Goal: Task Accomplishment & Management: Manage account settings

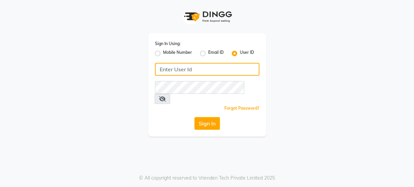
type input "8668339054"
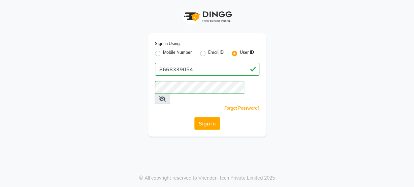
click at [163, 53] on label "Mobile Number" at bounding box center [177, 54] width 29 height 8
click at [163, 53] on input "Mobile Number" at bounding box center [165, 52] width 4 height 4
radio input "true"
radio input "false"
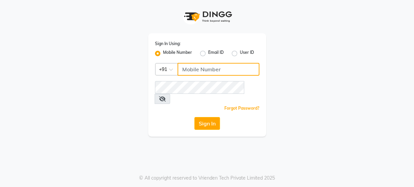
click at [212, 70] on input "Username" at bounding box center [219, 69] width 82 height 13
type input "8484868859"
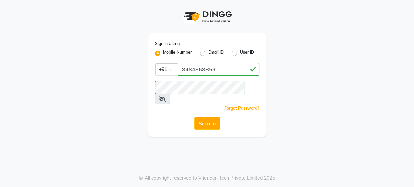
click at [138, 134] on div "Sign In Using: Mobile Number Email ID User ID Country Code × [PHONE_NUMBER] Rem…" at bounding box center [207, 93] width 414 height 187
click at [210, 118] on button "Sign In" at bounding box center [207, 123] width 26 height 13
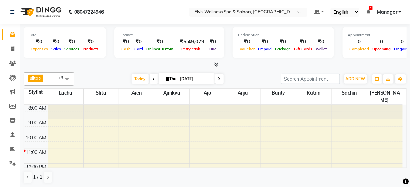
click at [69, 76] on span at bounding box center [66, 78] width 13 height 13
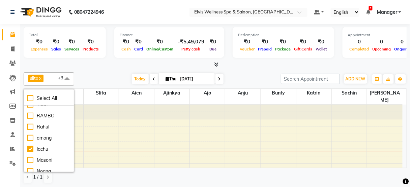
scroll to position [36, 0]
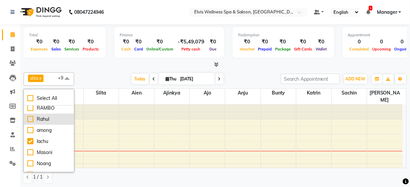
click at [53, 120] on div "Rahul" at bounding box center [48, 119] width 43 height 7
checkbox input "true"
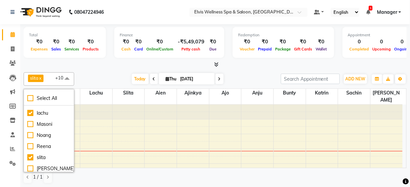
scroll to position [65, 0]
click at [48, 108] on li "lachu" at bounding box center [49, 113] width 50 height 11
checkbox input "false"
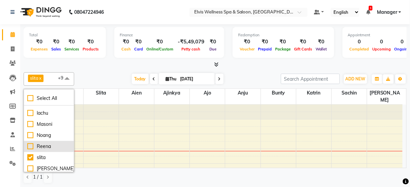
drag, startPoint x: 48, startPoint y: 107, endPoint x: 47, endPoint y: 142, distance: 34.4
click at [47, 142] on ul "Manager [PERSON_NAME] [PERSON_NAME] among [PERSON_NAME] Noang [PERSON_NAME] sli…" at bounding box center [49, 139] width 50 height 66
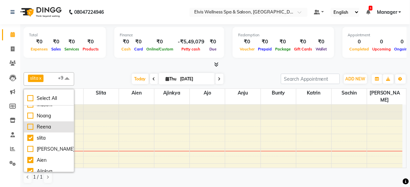
scroll to position [85, 0]
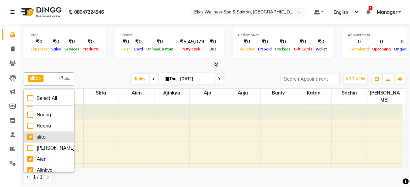
click at [45, 138] on div "slita" at bounding box center [48, 137] width 43 height 7
checkbox input "false"
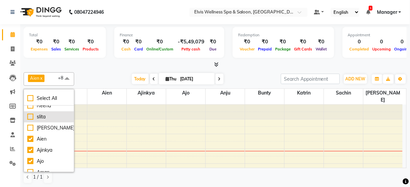
click at [45, 138] on div "Aien" at bounding box center [48, 139] width 43 height 7
checkbox input "false"
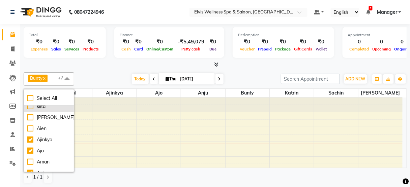
scroll to position [119, 0]
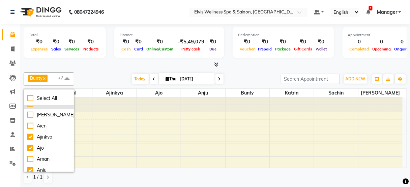
click at [45, 138] on div "Ajinkya" at bounding box center [48, 137] width 43 height 7
checkbox input "false"
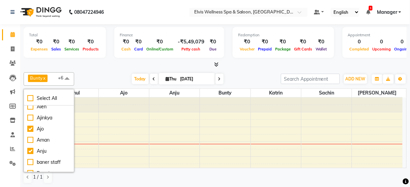
click at [45, 138] on div "Aman" at bounding box center [48, 140] width 43 height 7
checkbox input "true"
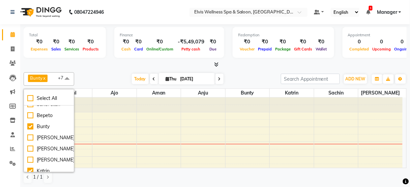
scroll to position [196, 0]
click at [44, 126] on div "Bunty" at bounding box center [48, 126] width 43 height 7
checkbox input "false"
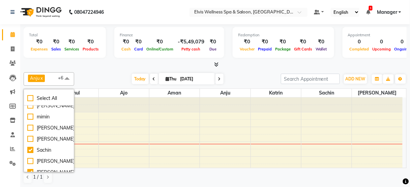
click at [44, 126] on div "[PERSON_NAME]" at bounding box center [48, 128] width 43 height 7
checkbox input "true"
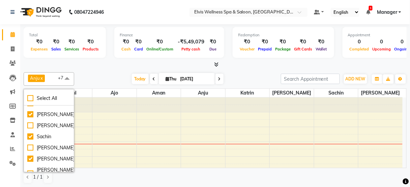
scroll to position [353, 0]
click at [44, 126] on div "[PERSON_NAME]" at bounding box center [48, 125] width 43 height 7
checkbox input "true"
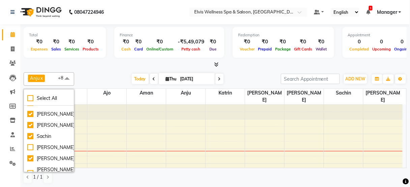
click at [92, 72] on div "Anju x Katrin x Ajo x [PERSON_NAME] x Sachin x [PERSON_NAME] x Ming x [PERSON_N…" at bounding box center [215, 78] width 383 height 13
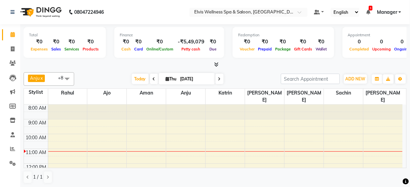
click at [154, 76] on span at bounding box center [154, 79] width 8 height 10
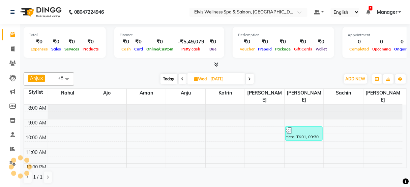
scroll to position [44, 0]
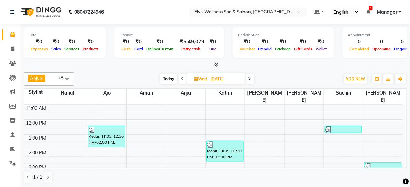
click at [181, 80] on icon at bounding box center [182, 79] width 3 height 4
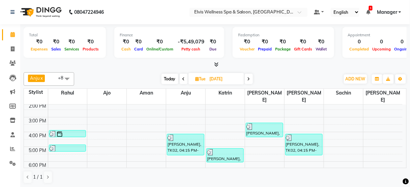
scroll to position [0, 0]
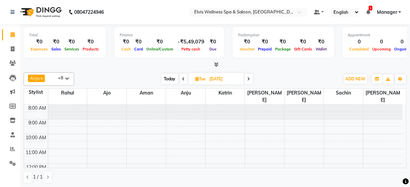
click at [165, 80] on span "Today" at bounding box center [169, 79] width 17 height 10
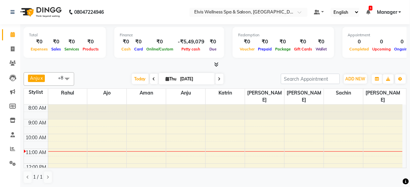
click at [153, 82] on span at bounding box center [154, 79] width 8 height 10
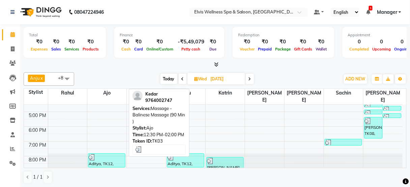
scroll to position [133, 0]
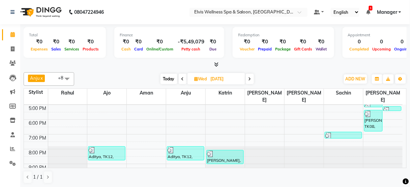
click at [170, 77] on span "Today" at bounding box center [168, 79] width 17 height 10
type input "[DATE]"
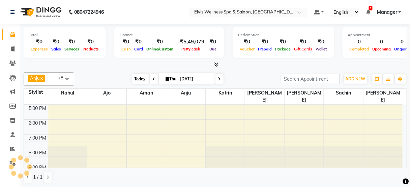
scroll to position [44, 0]
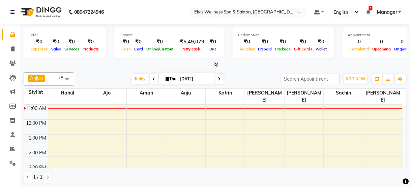
click at [218, 63] on icon at bounding box center [216, 64] width 4 height 5
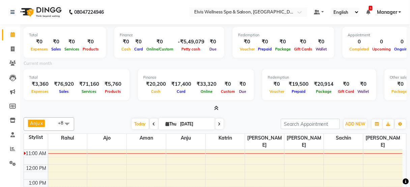
click at [217, 106] on icon at bounding box center [216, 108] width 4 height 5
